Goal: Communication & Community: Ask a question

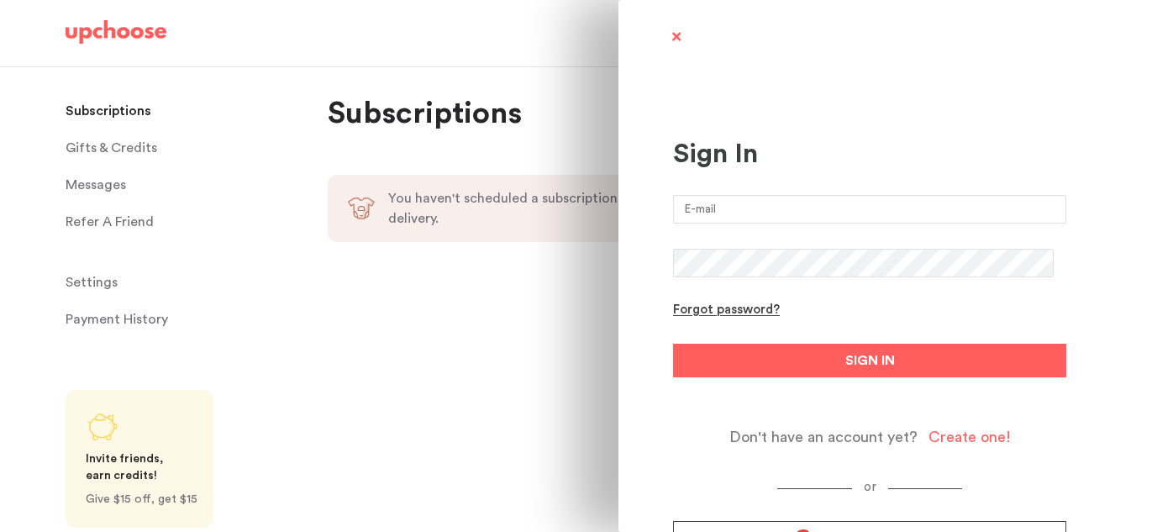
click at [709, 212] on input "email" at bounding box center [869, 209] width 393 height 29
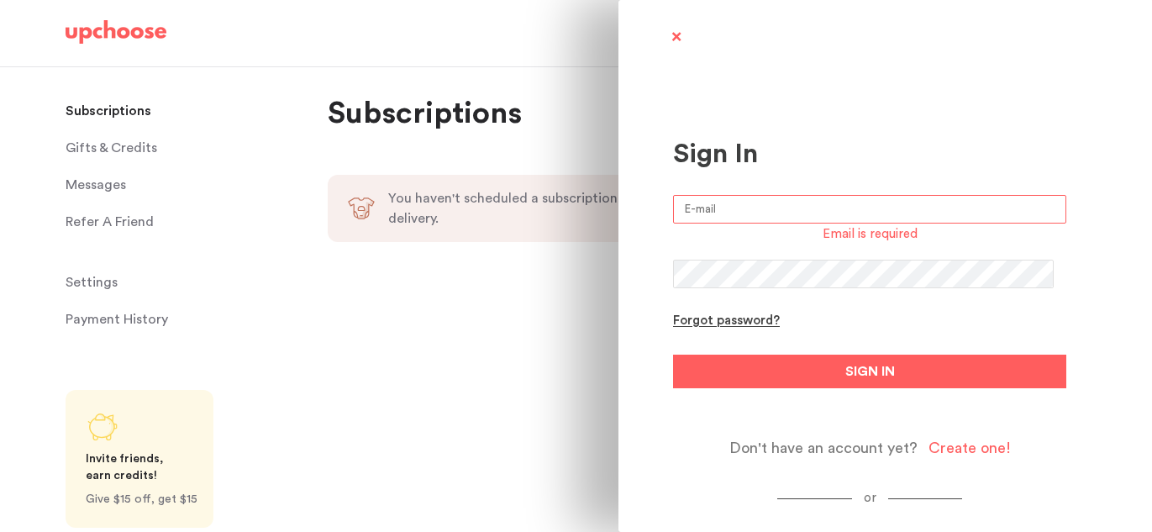
click at [675, 35] on span at bounding box center [675, 38] width 21 height 21
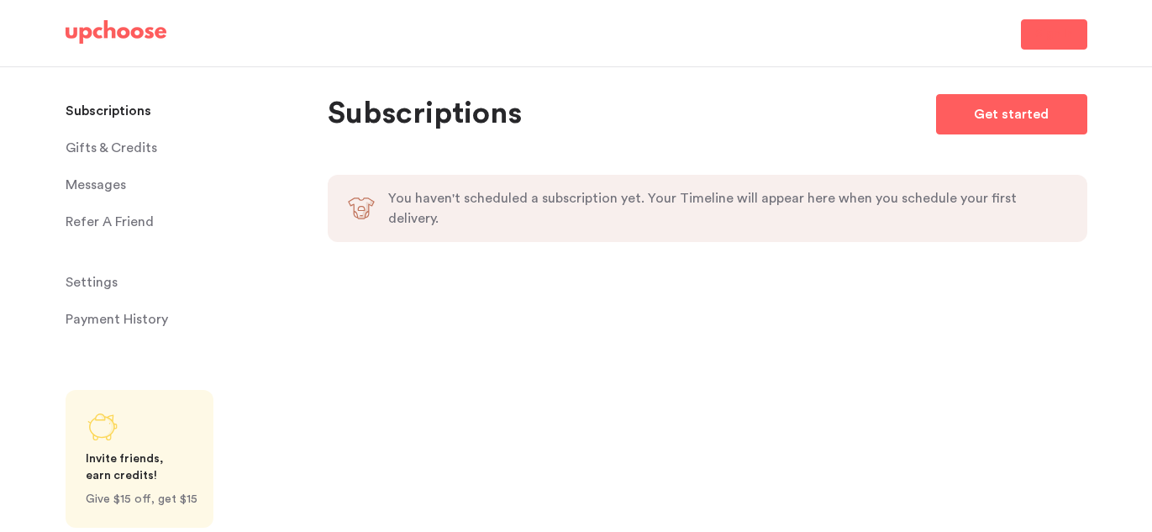
click at [1065, 29] on span "Sign In" at bounding box center [1054, 34] width 38 height 20
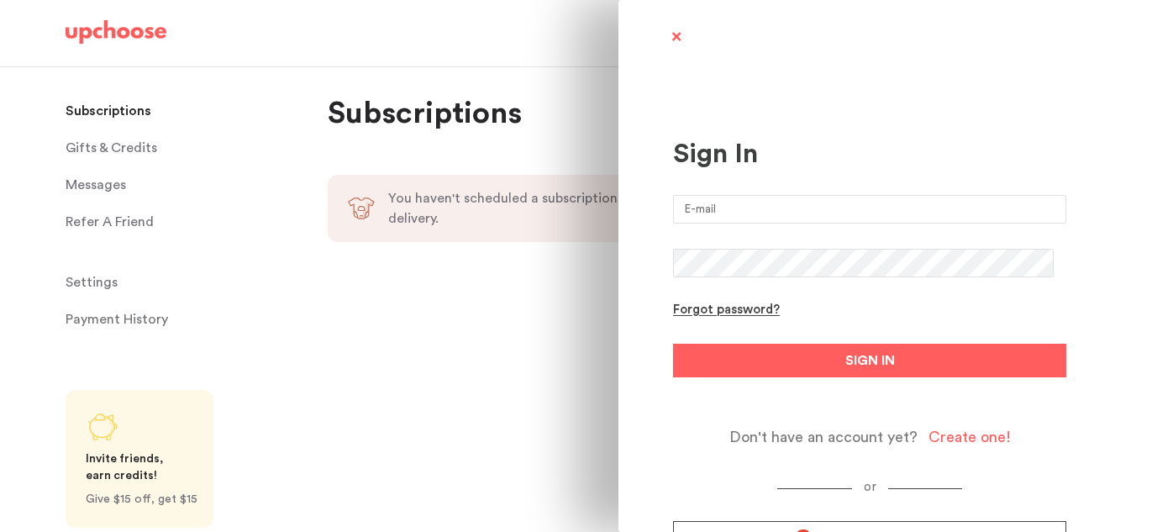
click at [746, 213] on input "email" at bounding box center [869, 209] width 393 height 29
type input "chouchanemalek@gmail.com"
click at [673, 344] on button "SIGN IN" at bounding box center [869, 361] width 393 height 34
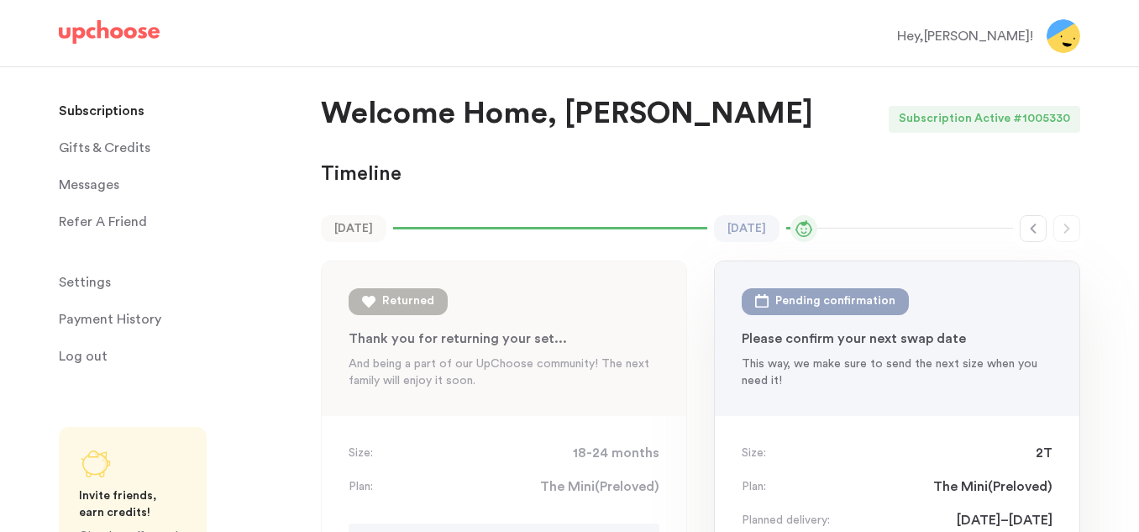
click at [142, 316] on p "Payment History" at bounding box center [110, 319] width 102 height 34
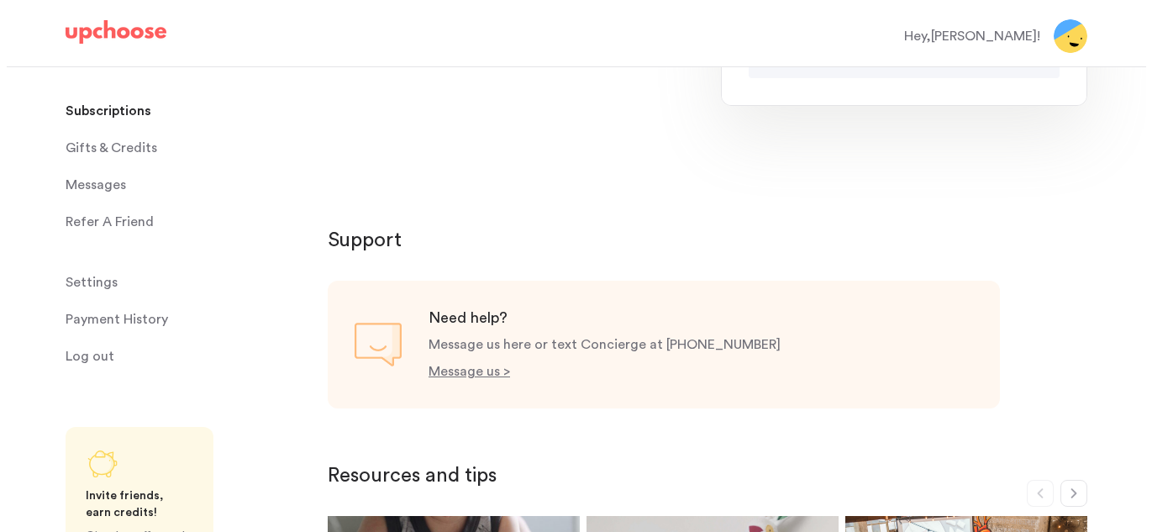
scroll to position [613, 0]
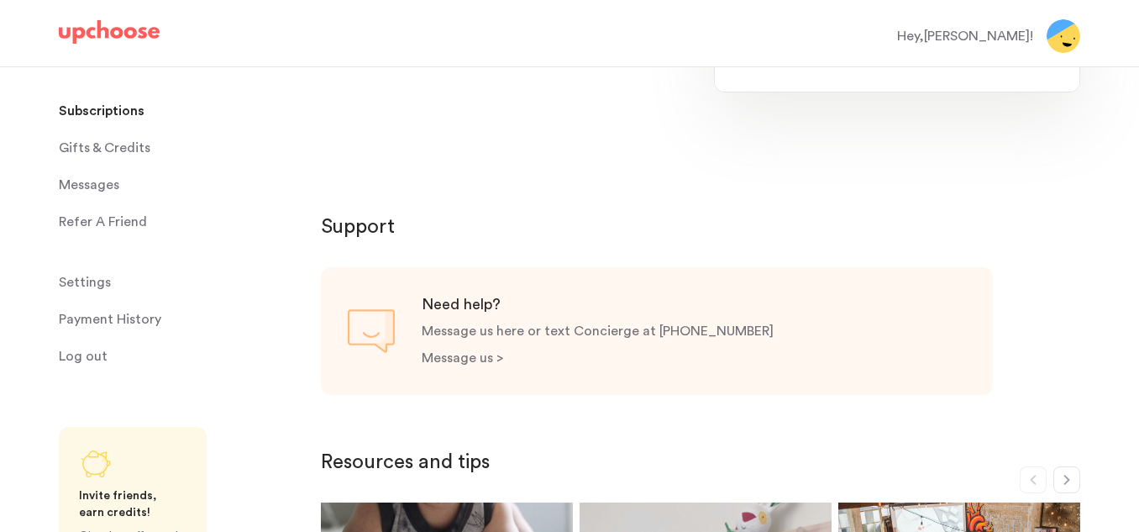
click at [475, 352] on p "Message us >" at bounding box center [462, 357] width 81 height 13
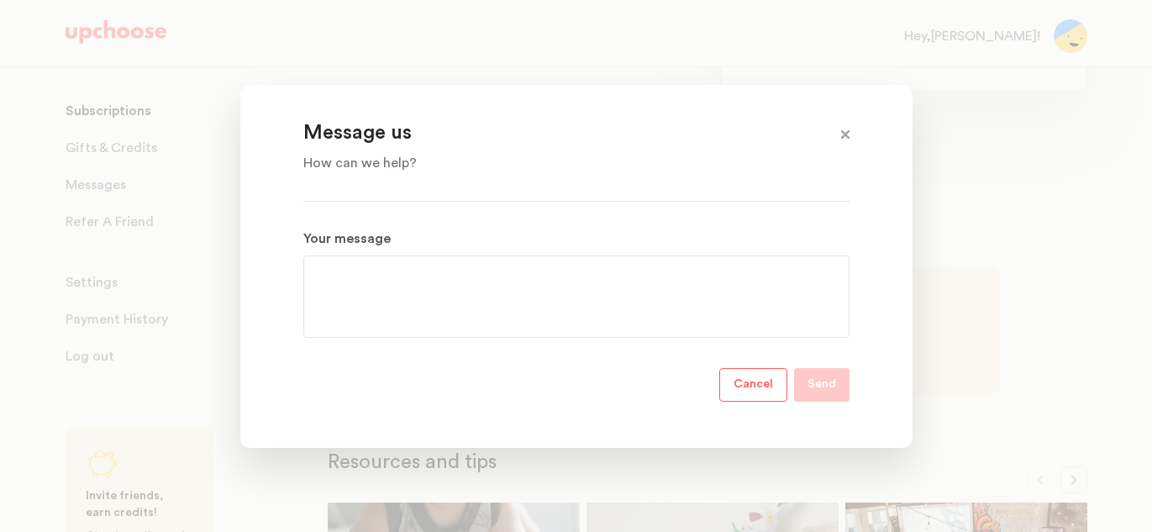
click at [640, 274] on textarea "Your message" at bounding box center [576, 296] width 519 height 60
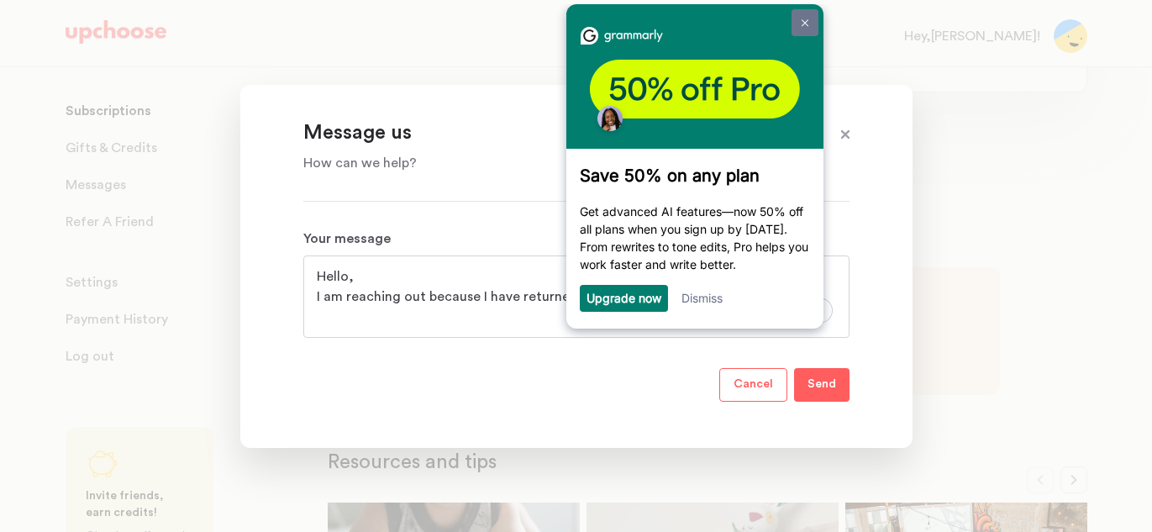
click at [806, 24] on img at bounding box center [804, 23] width 7 height 8
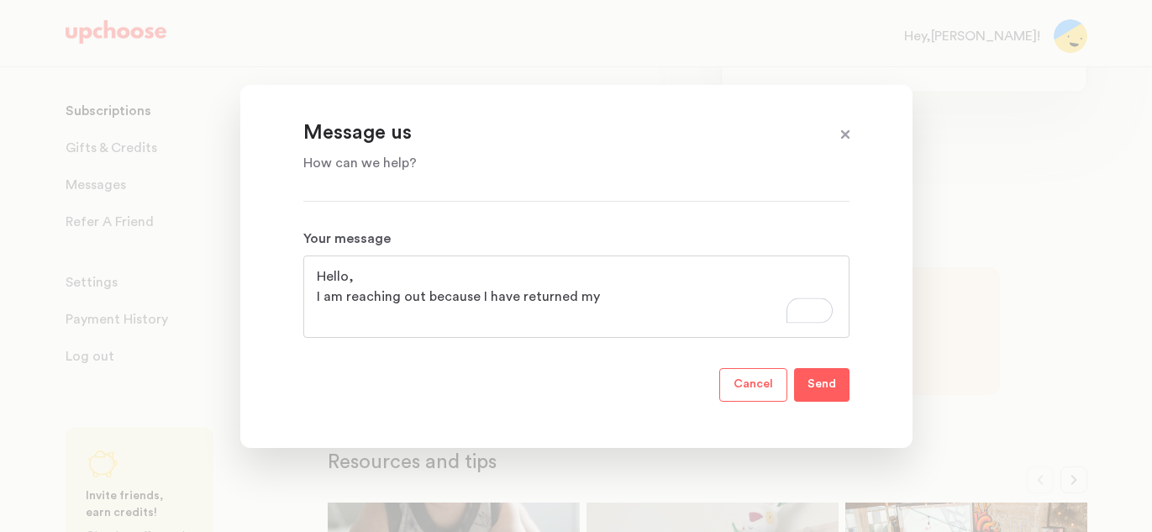
click at [644, 297] on textarea "Hello, I am reaching out because I have returned my" at bounding box center [576, 296] width 519 height 60
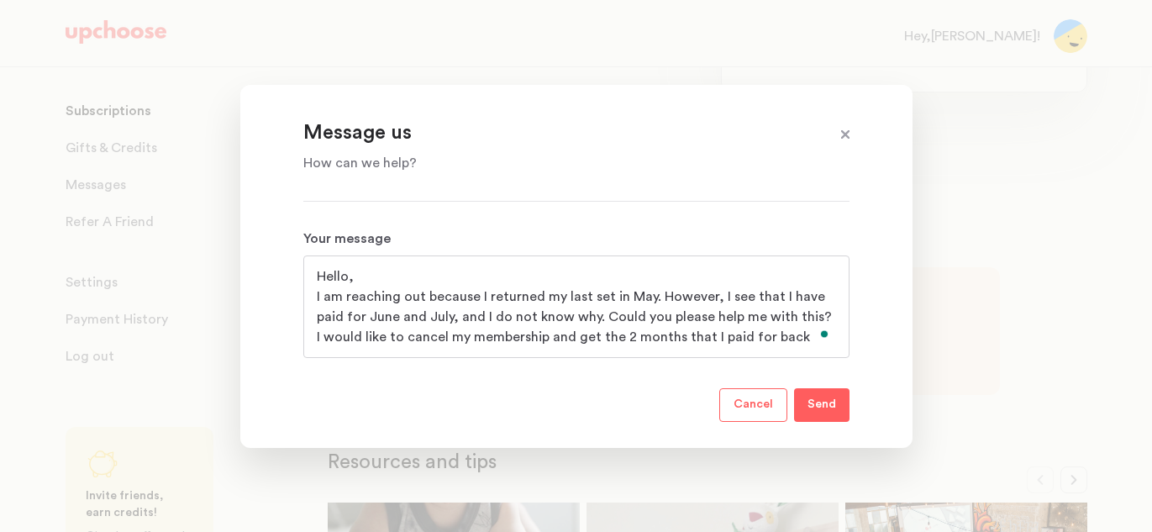
click at [784, 339] on textarea "Hello, I am reaching out because I returned my last set in May. However, I see …" at bounding box center [576, 306] width 519 height 81
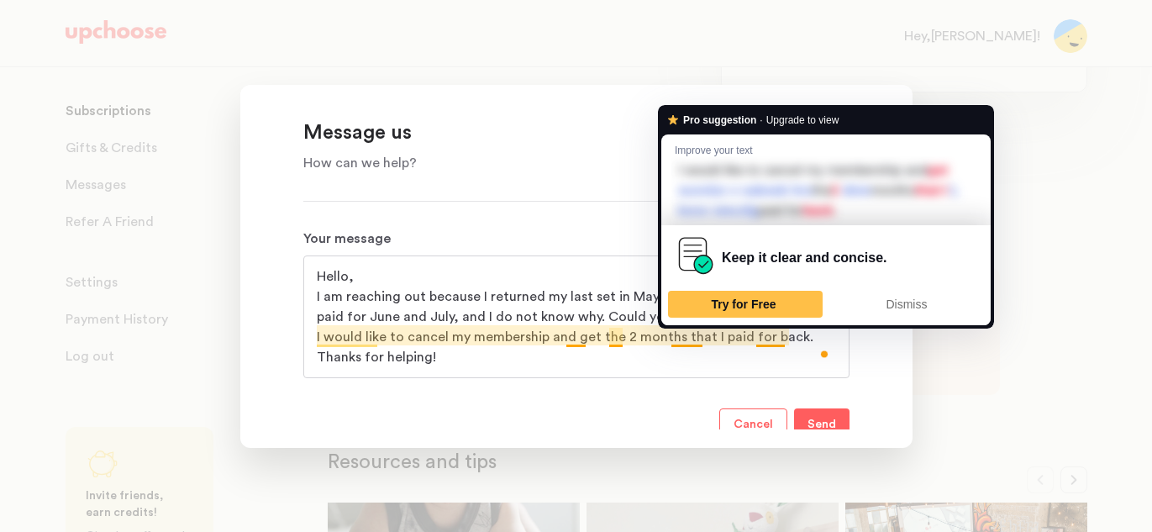
click at [691, 341] on textarea "Hello, I am reaching out because I returned my last set in May. However, I see …" at bounding box center [576, 316] width 519 height 101
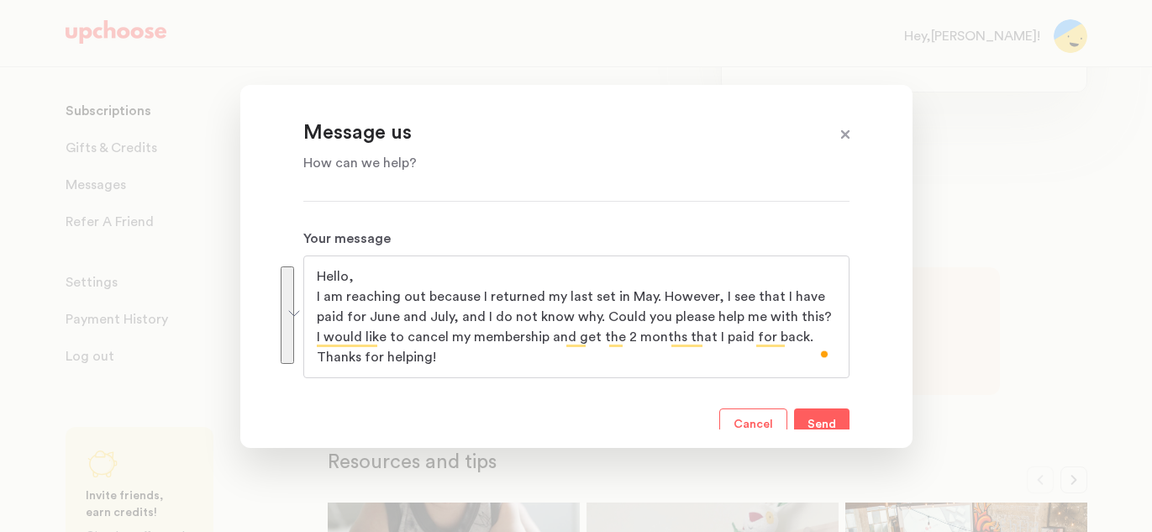
drag, startPoint x: 316, startPoint y: 276, endPoint x: 388, endPoint y: 360, distance: 111.4
click at [388, 360] on textarea "Hello, I am reaching out because I returned my last set in May. However, I see …" at bounding box center [576, 316] width 519 height 101
paste textarea "I returned my last set in May, but I noticed that I was still charged for June …"
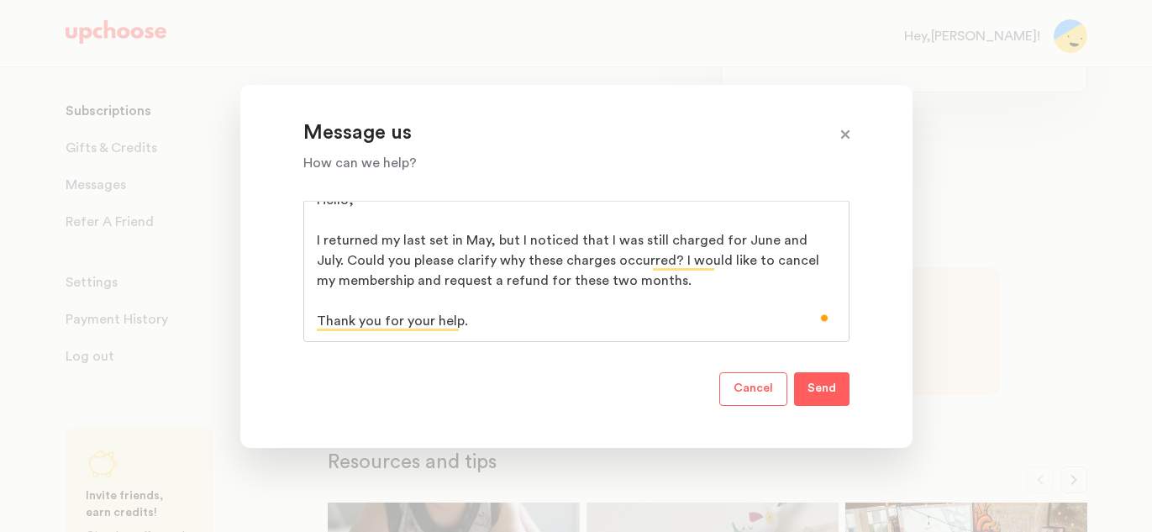
scroll to position [80, 0]
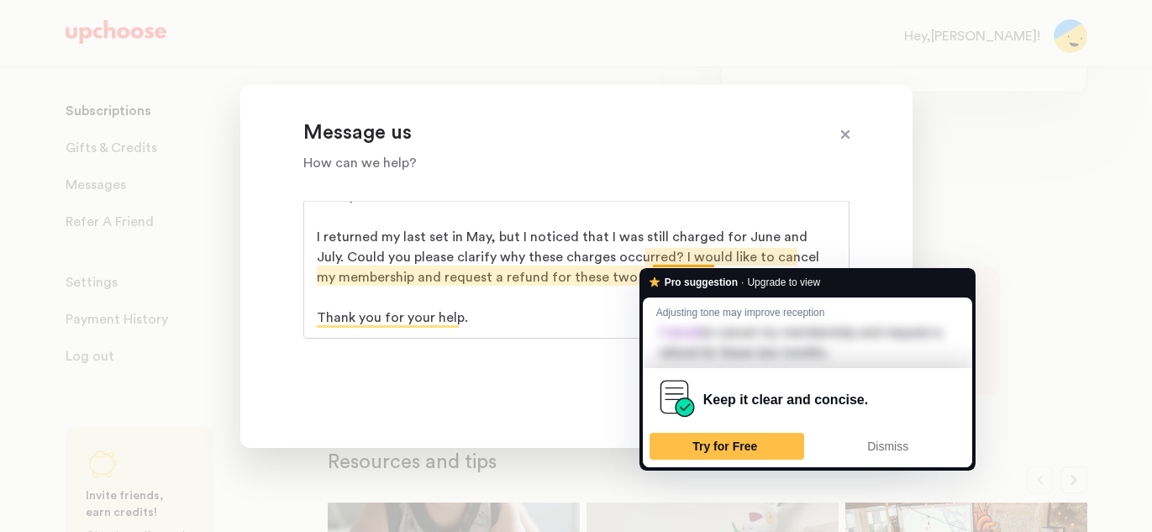
type textarea "Hello, I returned my last set in May, but I noticed that I was still charged fo…"
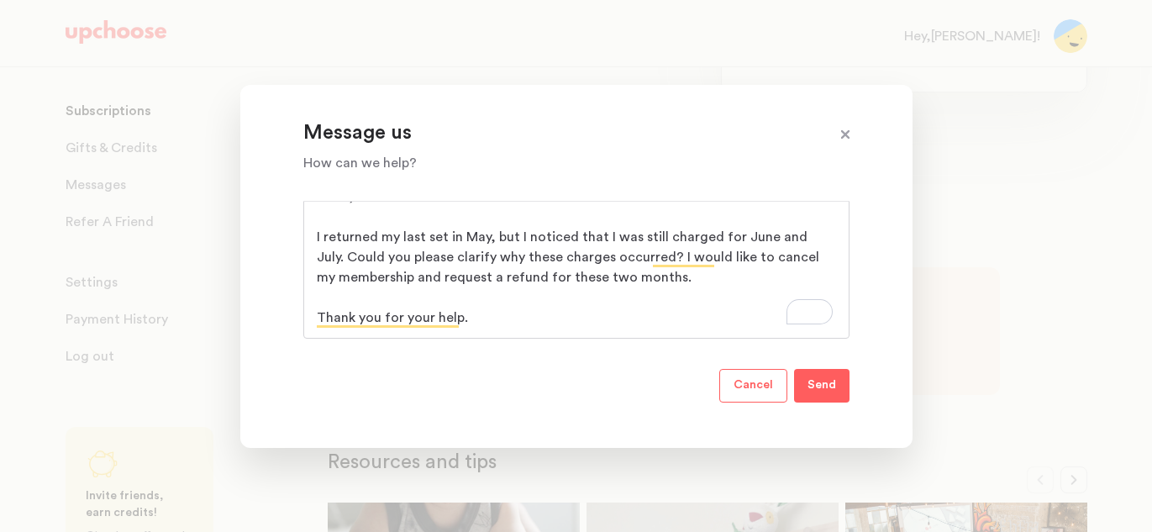
click at [979, 224] on div at bounding box center [576, 266] width 1152 height 532
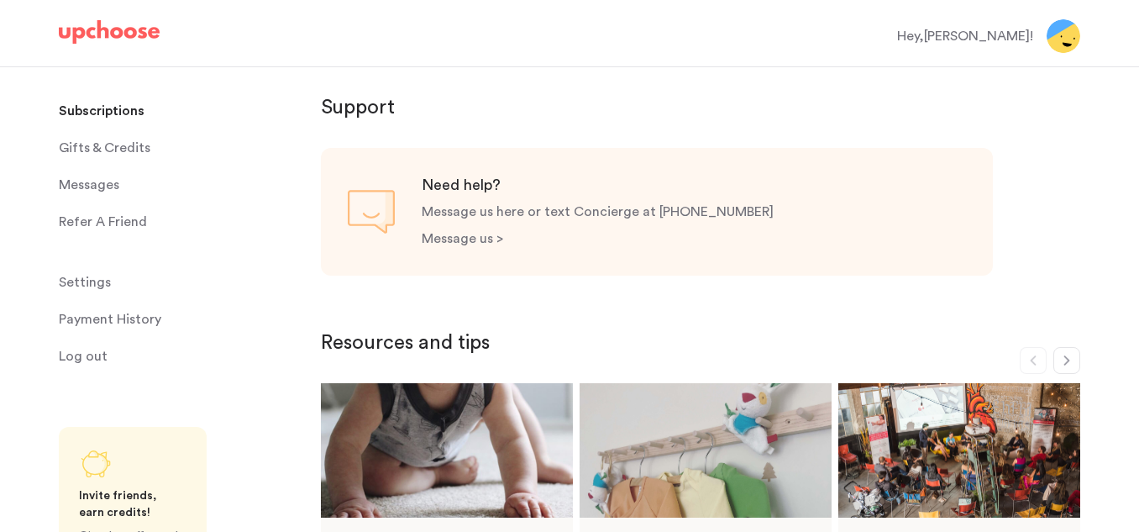
click at [447, 237] on p "Message us >" at bounding box center [462, 238] width 81 height 13
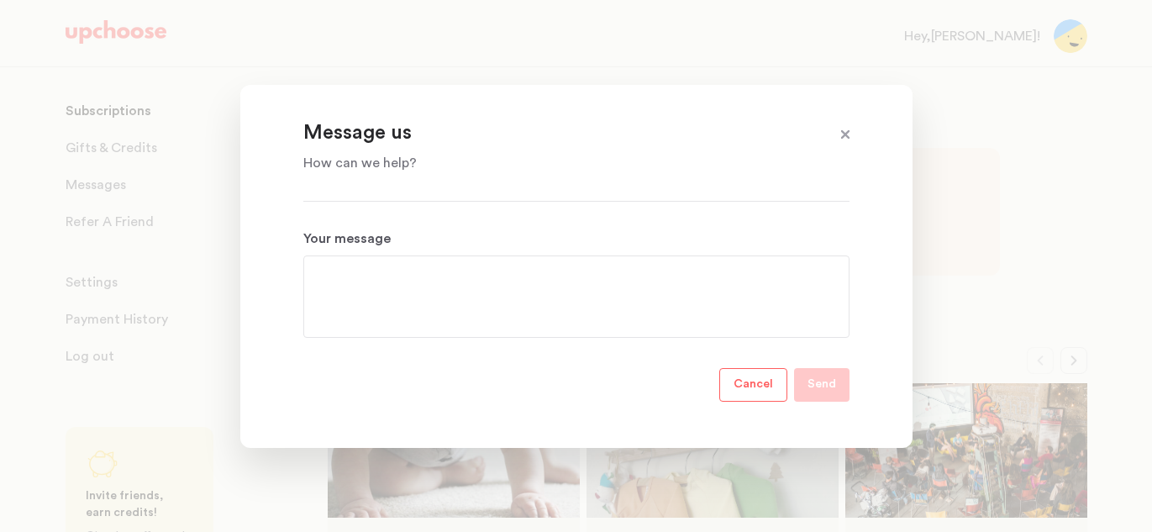
click at [439, 277] on textarea "Your message" at bounding box center [576, 296] width 519 height 60
paste textarea "Hello, I returned my last set in May, but I noticed that I was still charged fo…"
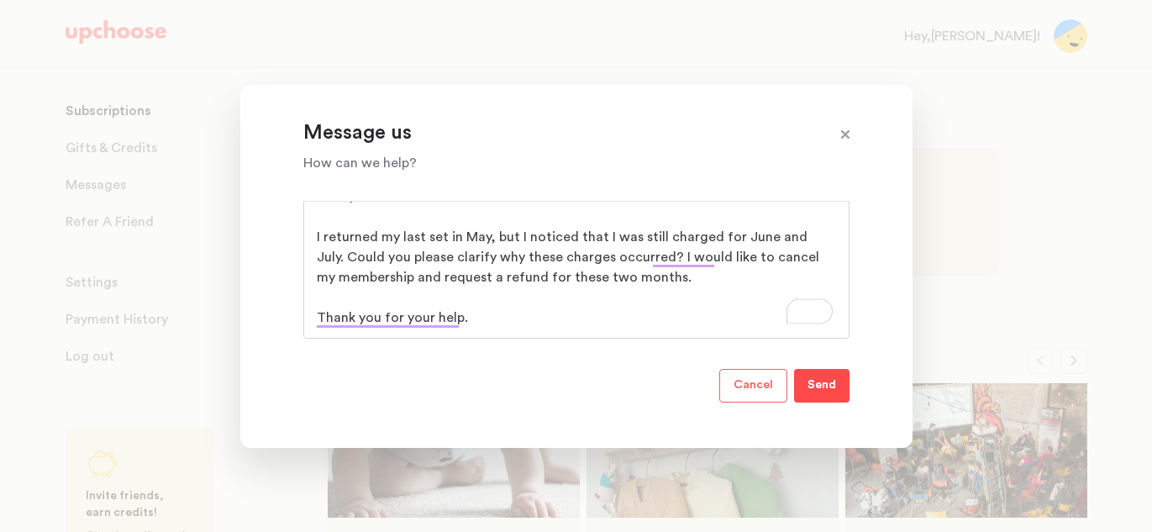
type textarea "Hello, I returned my last set in May, but I noticed that I was still charged fo…"
click at [819, 383] on p "Send" at bounding box center [821, 386] width 29 height 20
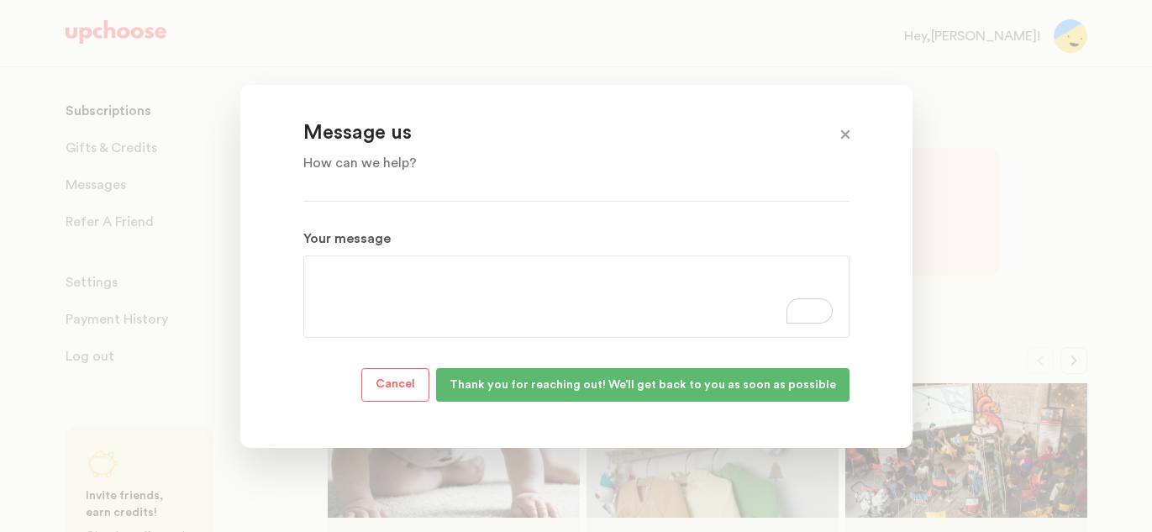
click at [848, 135] on span at bounding box center [845, 135] width 22 height 22
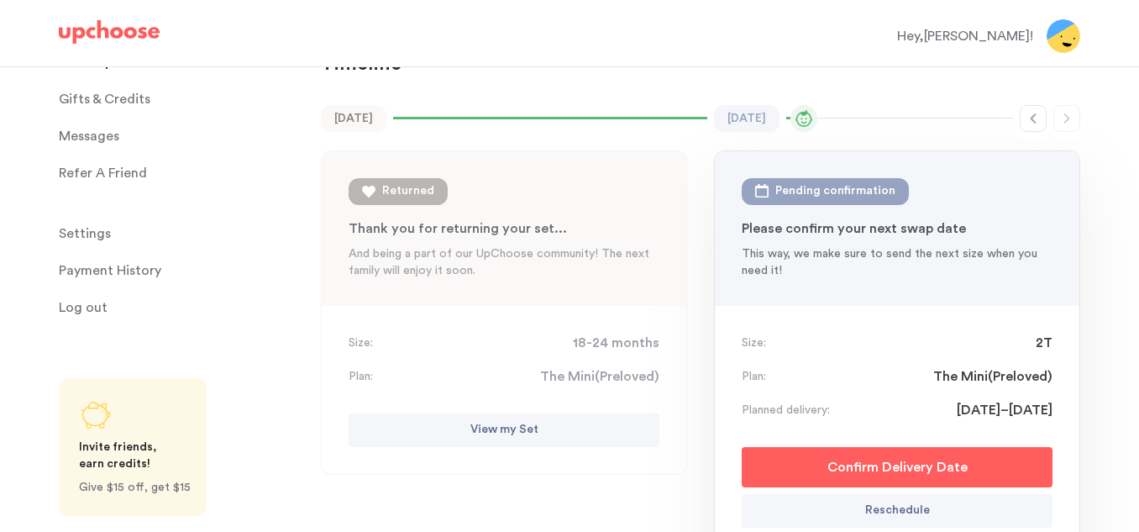
scroll to position [0, 0]
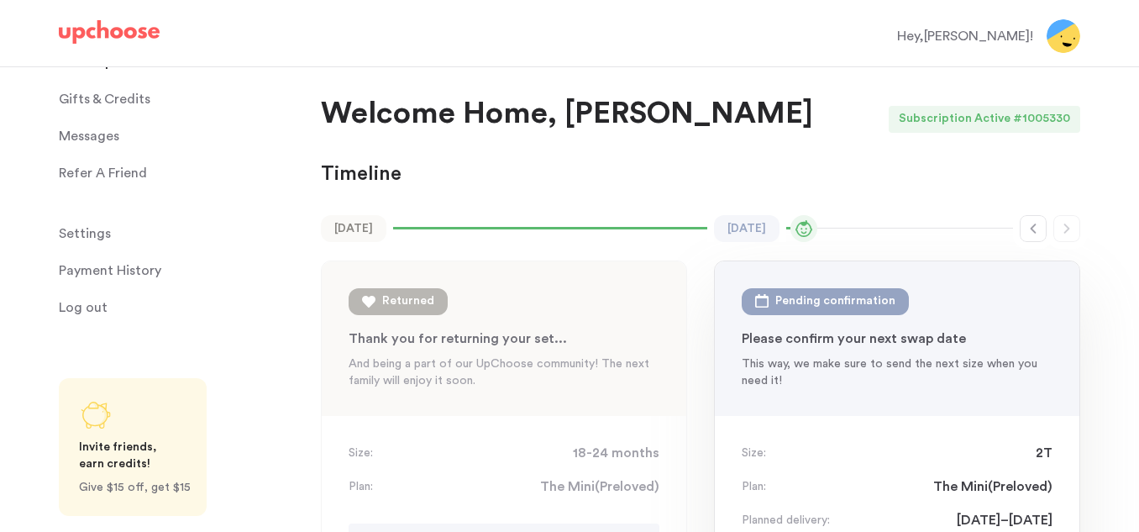
click at [1061, 39] on img at bounding box center [1064, 36] width 34 height 34
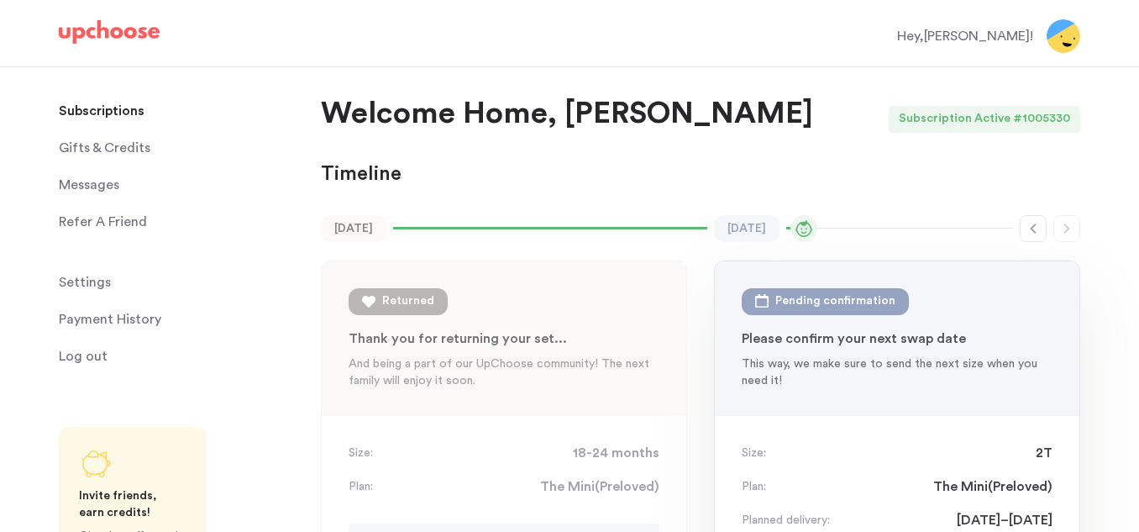
click at [137, 110] on p "Subscriptions" at bounding box center [102, 111] width 86 height 34
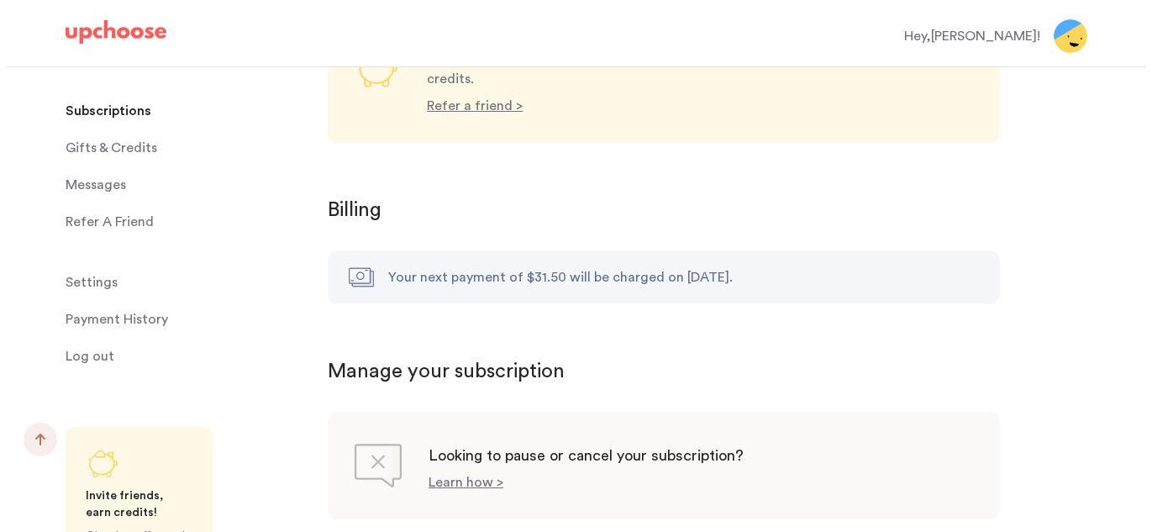
scroll to position [1688, 0]
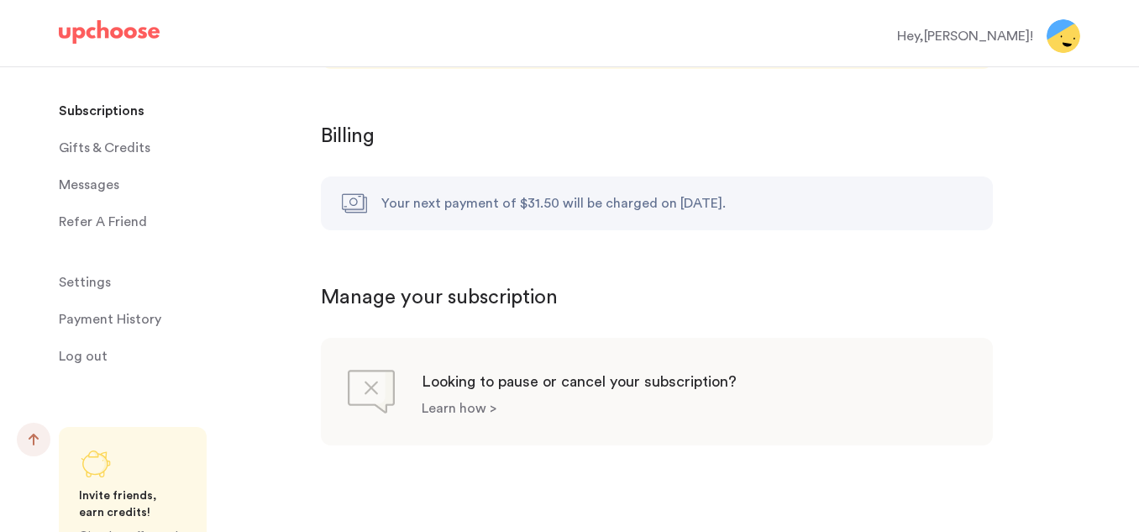
click at [466, 402] on p "Learn how >" at bounding box center [459, 408] width 75 height 13
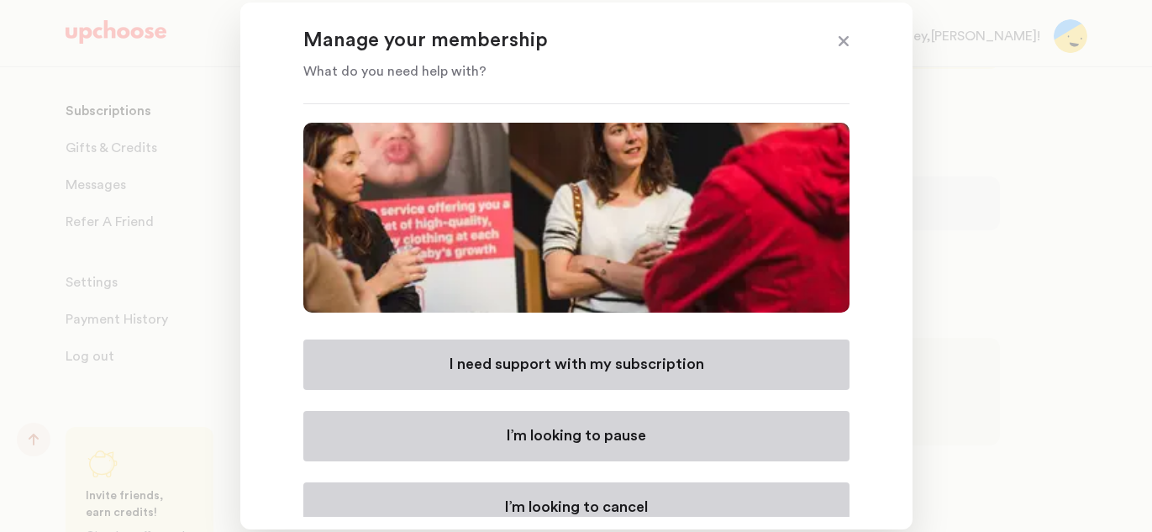
click at [595, 505] on p "I’m looking to cancel" at bounding box center [576, 507] width 144 height 20
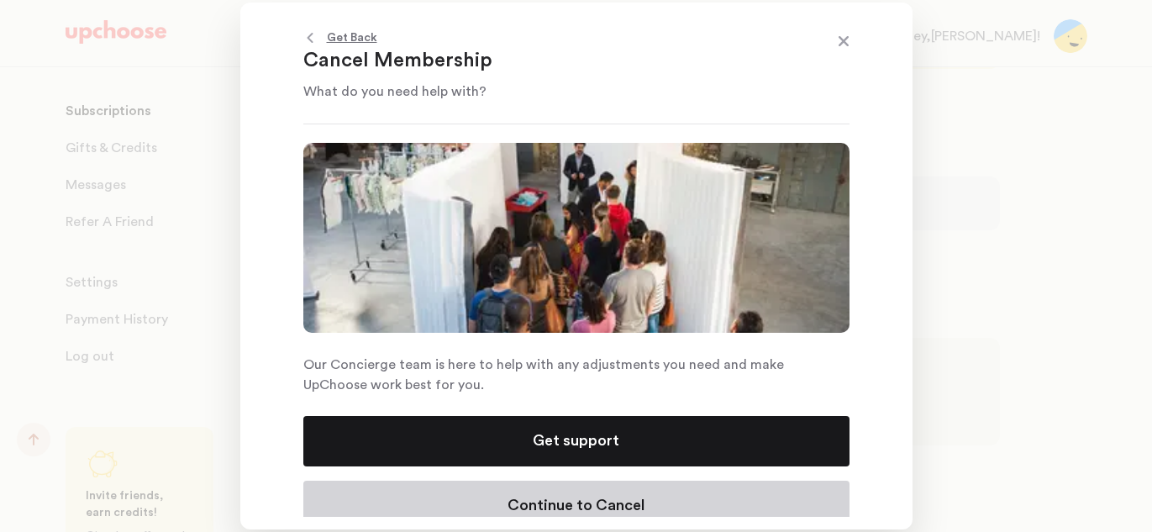
click at [650, 501] on button "Continue to Cancel" at bounding box center [576, 506] width 546 height 50
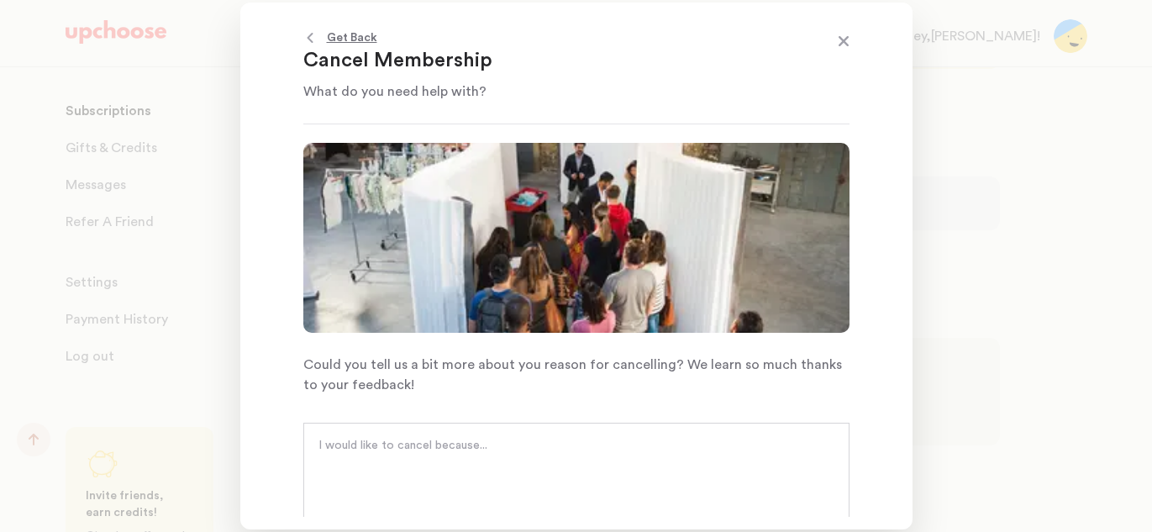
click at [367, 450] on textarea at bounding box center [576, 462] width 516 height 50
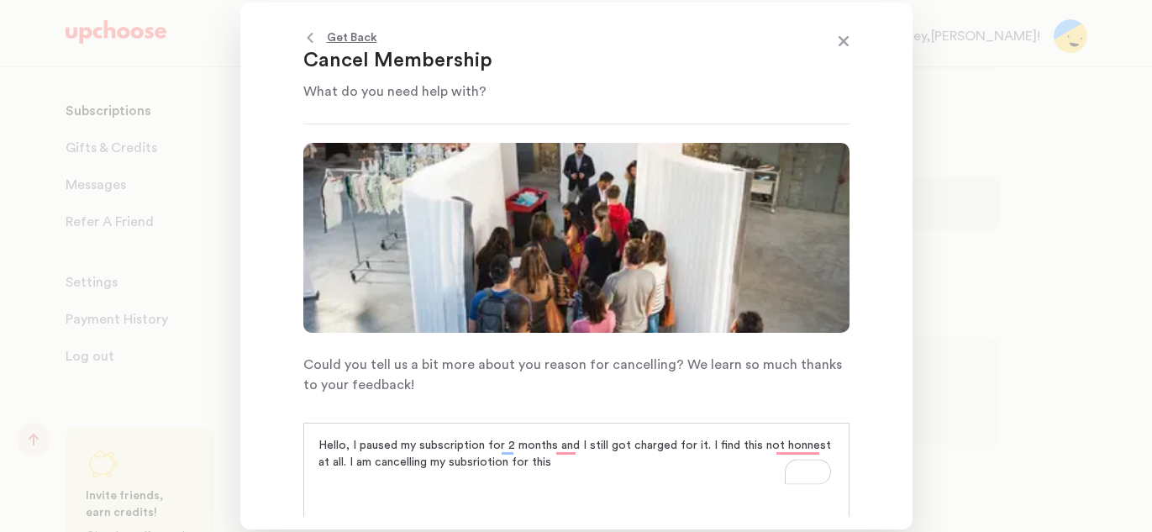
click at [496, 466] on textarea "Hello, I paused my subscription for 2 months and I still got charged for it. I …" at bounding box center [576, 462] width 516 height 50
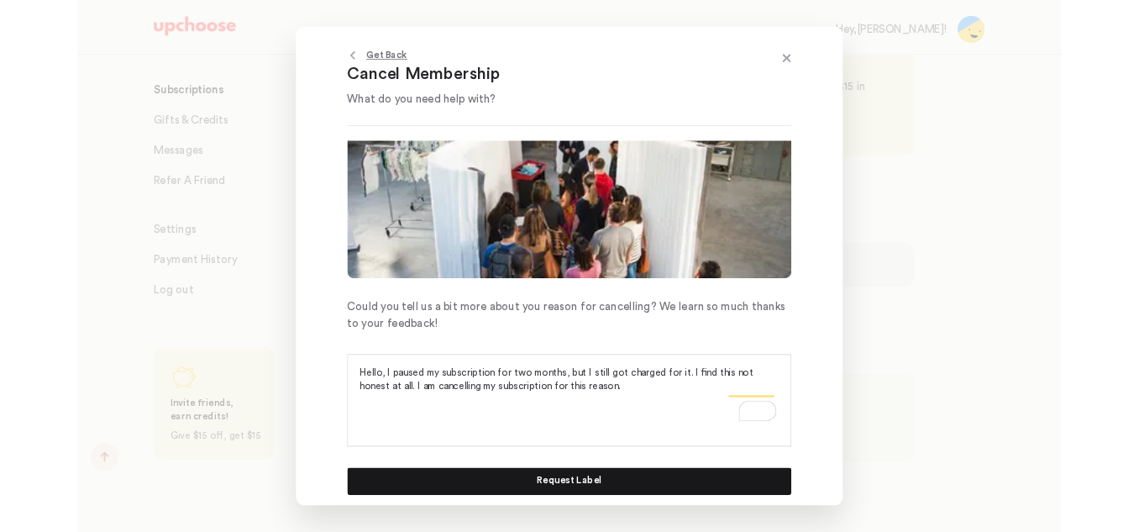
scroll to position [21, 0]
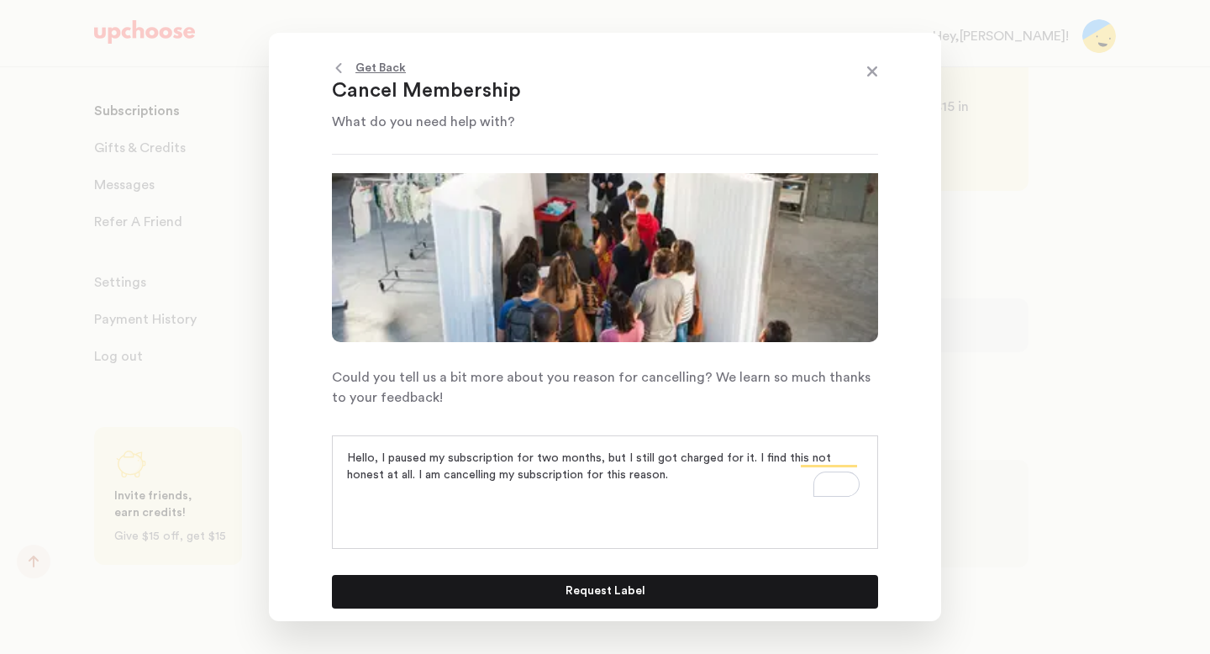
click at [746, 459] on textarea "Hello, I paused my subscription for two months, but I still got charged for it.…" at bounding box center [605, 474] width 516 height 50
type textarea "Hello, I paused my subscription for two months, but I still got charged for it.…"
click at [664, 531] on button "Request Label" at bounding box center [605, 592] width 546 height 34
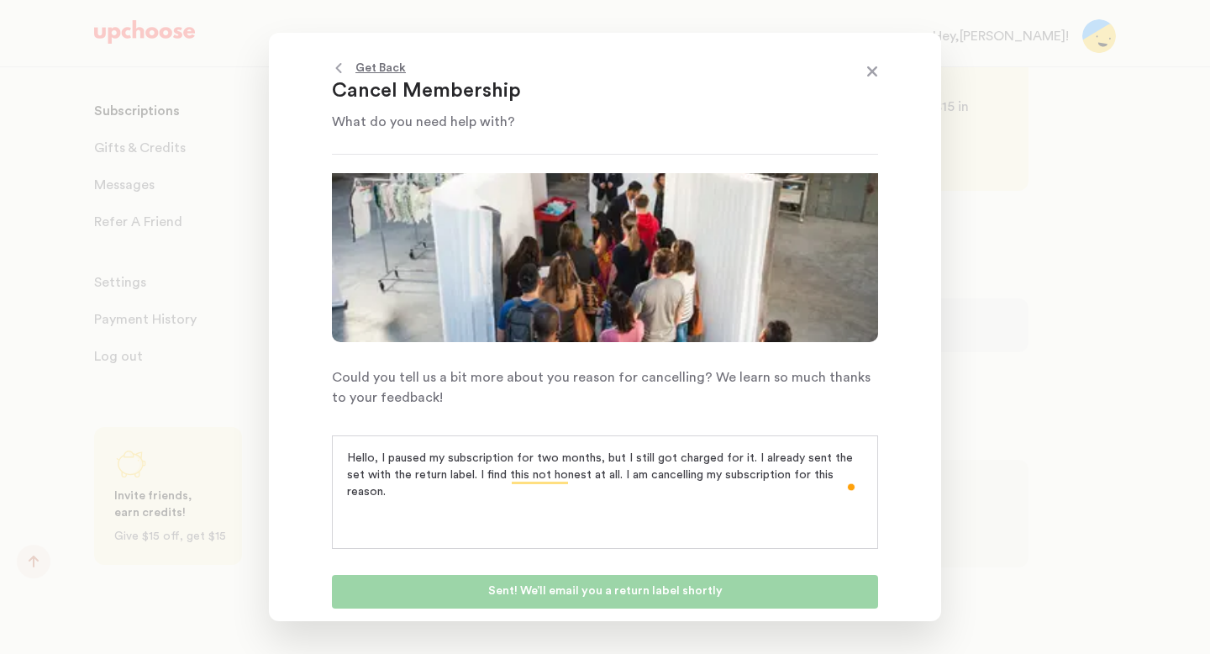
click at [873, 71] on span at bounding box center [872, 73] width 22 height 22
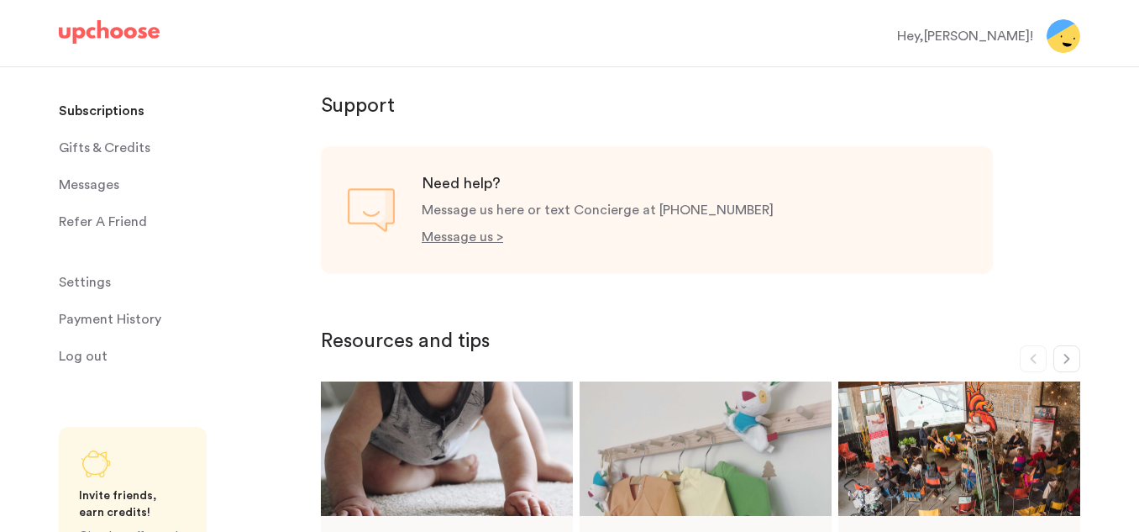
scroll to position [377, 0]
